Goal: Information Seeking & Learning: Learn about a topic

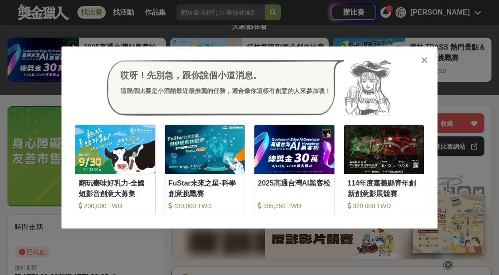
click at [424, 64] on icon at bounding box center [424, 60] width 7 height 9
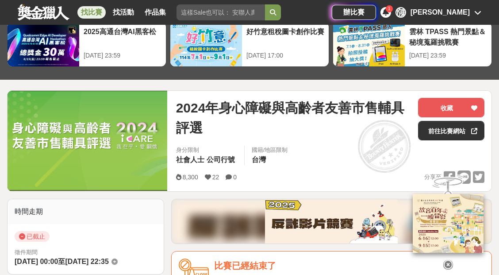
scroll to position [177, 0]
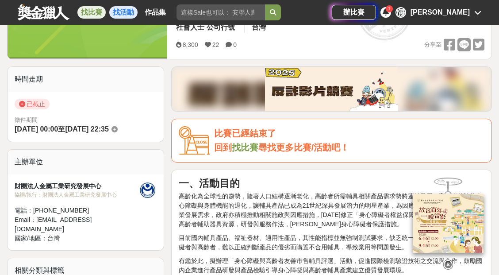
click at [126, 16] on link "找活動" at bounding box center [123, 12] width 28 height 12
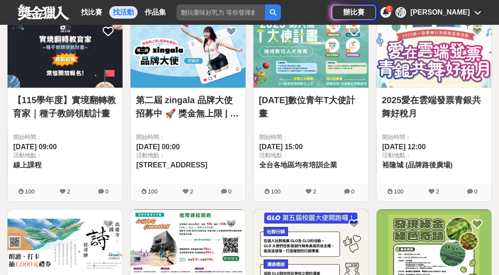
click at [310, 99] on link "114年數位青年T大使計畫" at bounding box center [311, 106] width 104 height 27
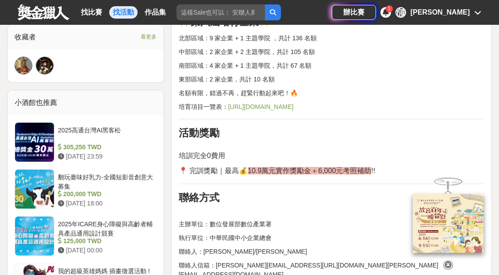
scroll to position [613, 0]
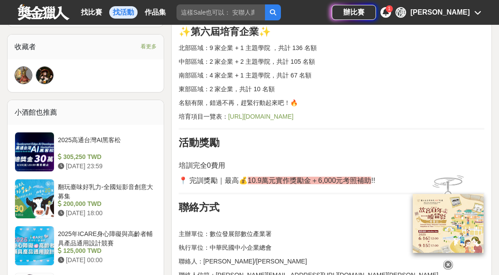
click at [294, 113] on span "https://sites.google.com/view/t-ambassador2025t6" at bounding box center [260, 116] width 65 height 7
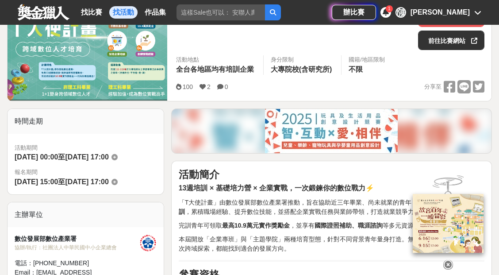
scroll to position [100, 0]
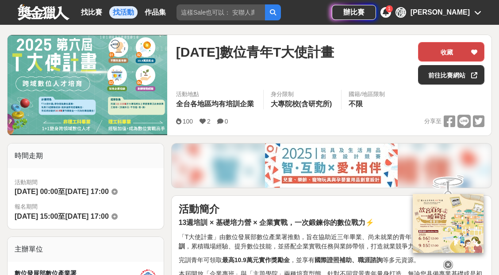
drag, startPoint x: 466, startPoint y: 54, endPoint x: 474, endPoint y: 53, distance: 7.6
click at [466, 54] on button "收藏" at bounding box center [451, 51] width 66 height 19
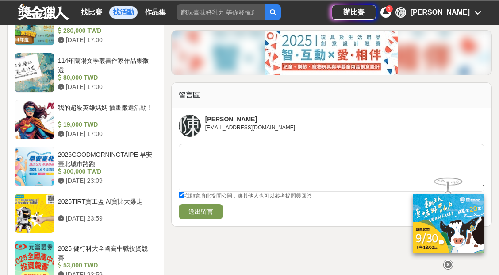
scroll to position [988, 0]
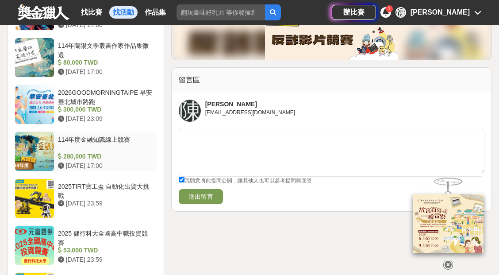
click at [112, 135] on div "114年度金融知識線上競賽" at bounding box center [105, 143] width 95 height 17
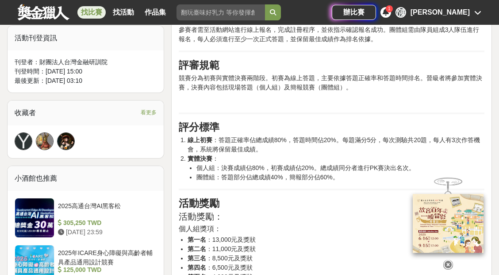
scroll to position [515, 0]
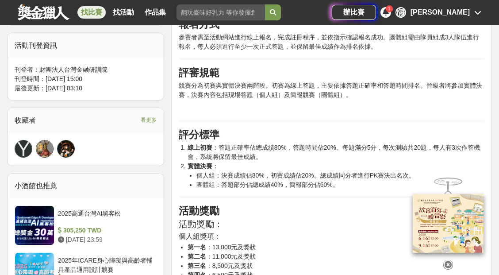
click at [464, 9] on div "[PERSON_NAME]" at bounding box center [439, 12] width 59 height 11
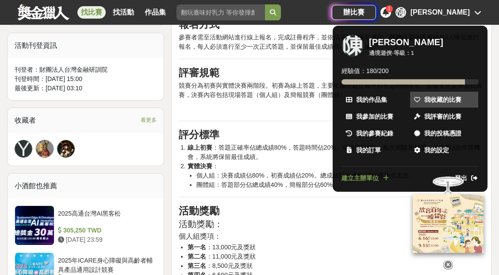
click at [428, 98] on span "我收藏的比賽" at bounding box center [442, 99] width 37 height 9
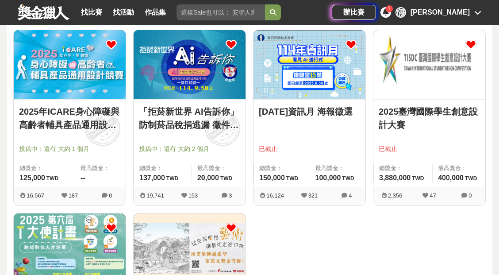
scroll to position [468, 0]
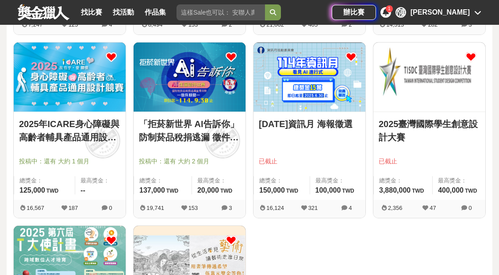
click at [76, 108] on img at bounding box center [70, 76] width 112 height 69
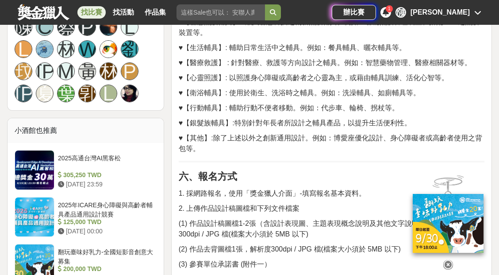
scroll to position [921, 0]
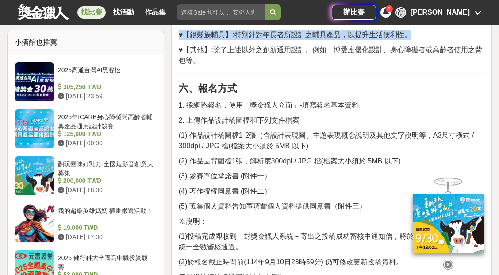
drag, startPoint x: 179, startPoint y: 55, endPoint x: 246, endPoint y: 68, distance: 68.4
copy div "一、活動目的 本競賽 主要目的 將徵選符合主題概念表現的通用設計作品，包含身心障礙與高齡者輔具通用設計及其他能夠改善或提升生活品質，增加生活便利性，促進環境永…"
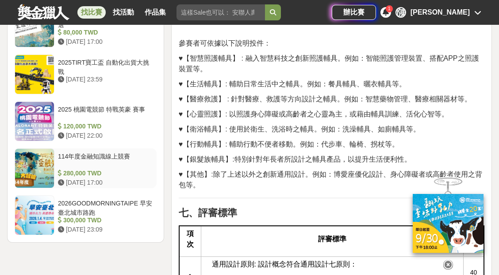
scroll to position [1305, 0]
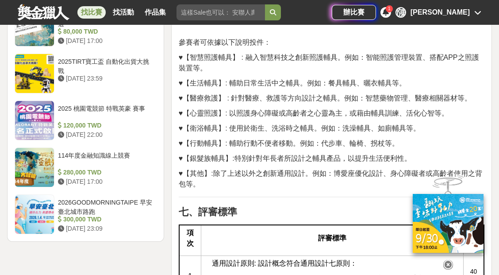
click at [94, 11] on link "找比賽" at bounding box center [91, 12] width 28 height 12
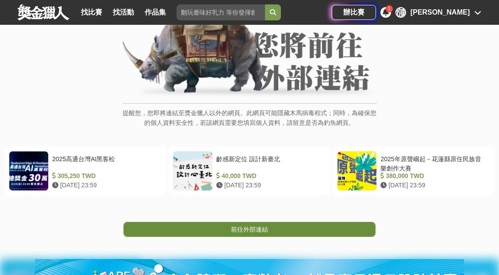
scroll to position [88, 0]
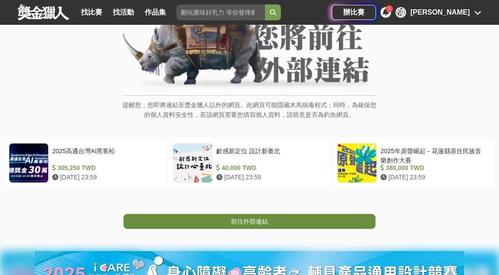
click at [310, 219] on link "前往外部連結" at bounding box center [249, 221] width 252 height 15
